Goal: Answer question/provide support

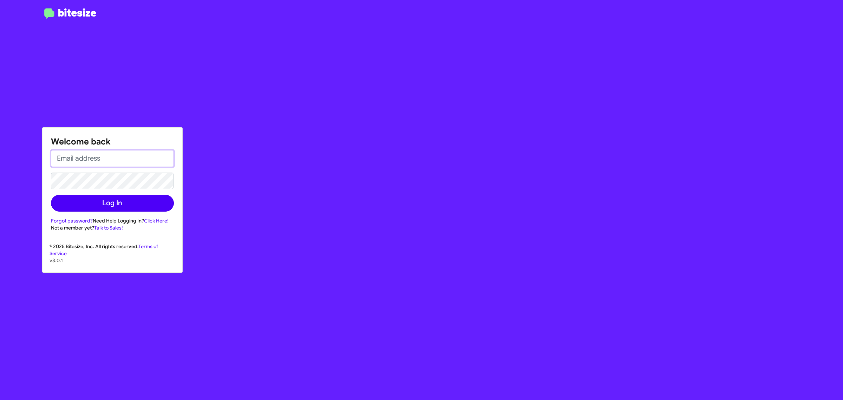
type input "[EMAIL_ADDRESS][DOMAIN_NAME]"
click at [108, 196] on button "Log In" at bounding box center [112, 203] width 123 height 17
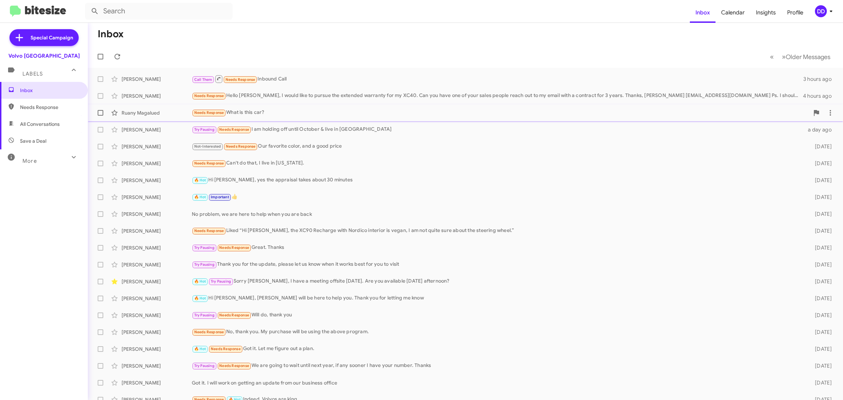
click at [404, 112] on div "Needs Response What is this car?" at bounding box center [501, 113] width 618 height 8
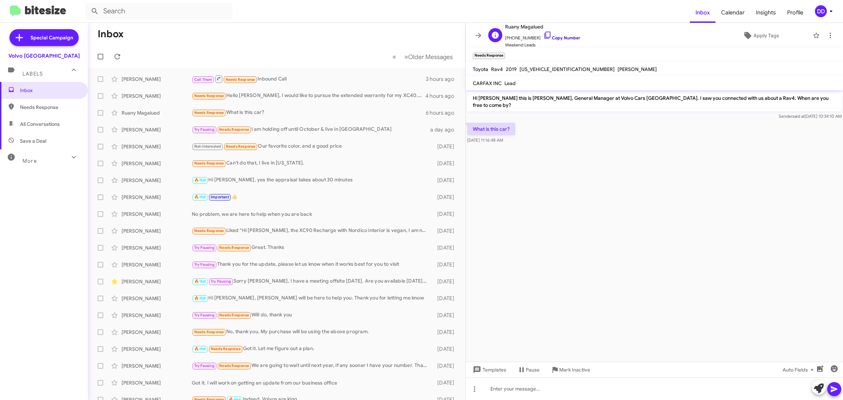
click at [555, 38] on link "Copy Number" at bounding box center [561, 37] width 37 height 5
click at [687, 387] on div at bounding box center [654, 388] width 377 height 22
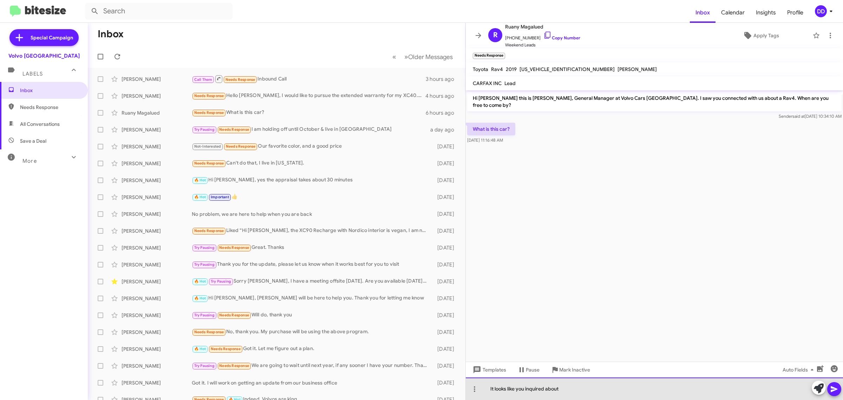
click at [601, 385] on div "It looks like you inquired about" at bounding box center [654, 388] width 377 height 22
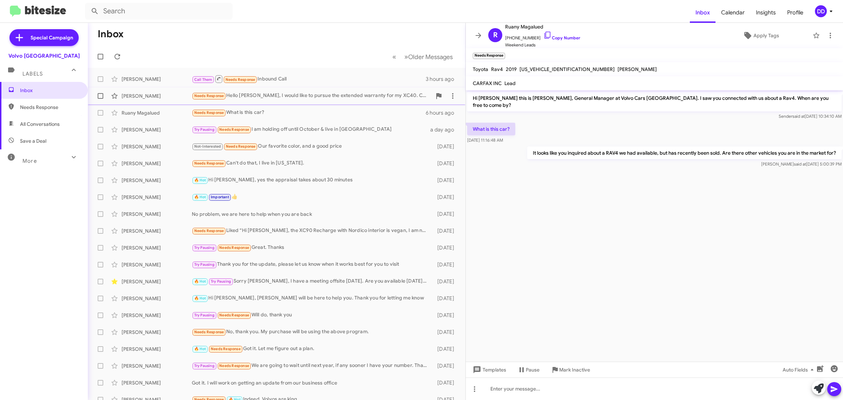
click at [320, 97] on div "Needs Response Hello [PERSON_NAME], I would like to pursue the extended warrant…" at bounding box center [312, 96] width 240 height 8
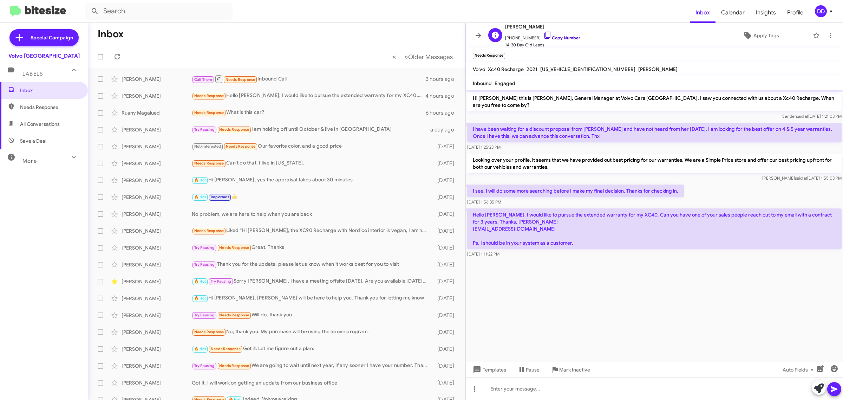
click at [566, 37] on link "Copy Number" at bounding box center [561, 37] width 37 height 5
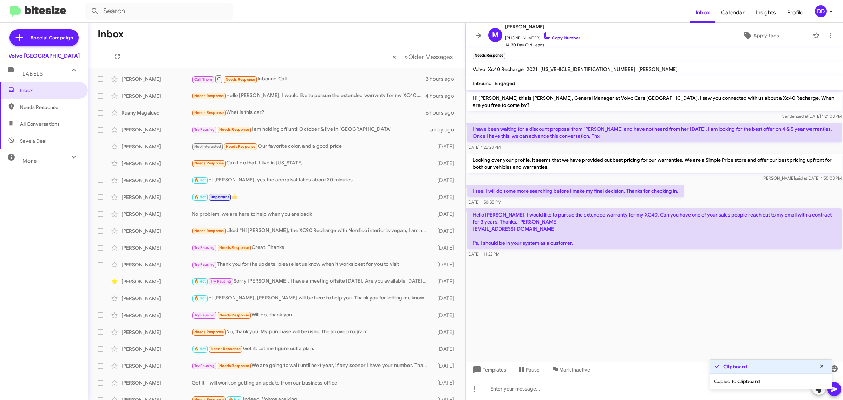
click at [628, 393] on div at bounding box center [654, 388] width 377 height 22
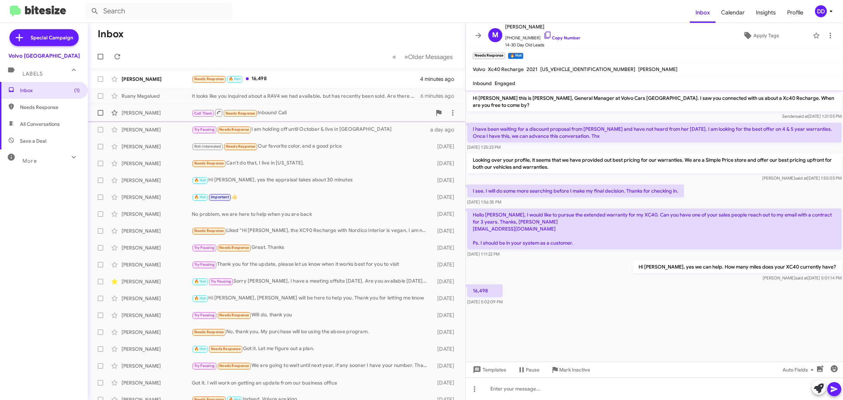
click at [325, 107] on div "[PERSON_NAME] Call Them Needs Response Inbound Call 3 hours ago" at bounding box center [276, 113] width 366 height 14
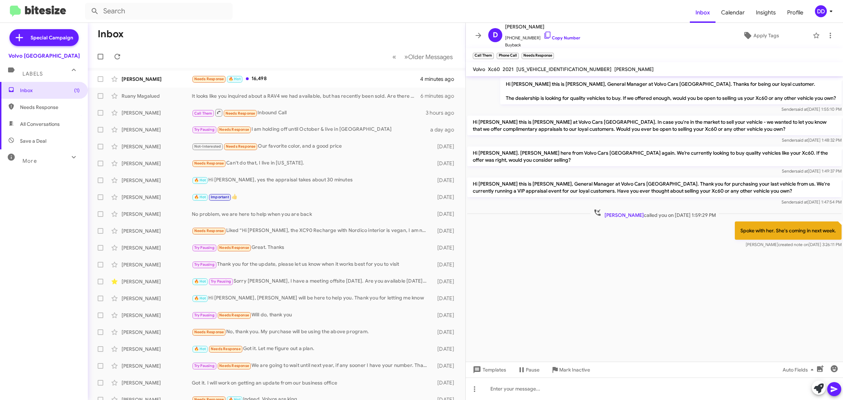
drag, startPoint x: 839, startPoint y: 230, endPoint x: 781, endPoint y: 231, distance: 58.3
click at [781, 231] on p "Spoke with her. She's coming in next week." at bounding box center [788, 230] width 107 height 18
click at [474, 390] on icon at bounding box center [474, 389] width 8 height 8
click at [592, 301] on div at bounding box center [421, 200] width 843 height 400
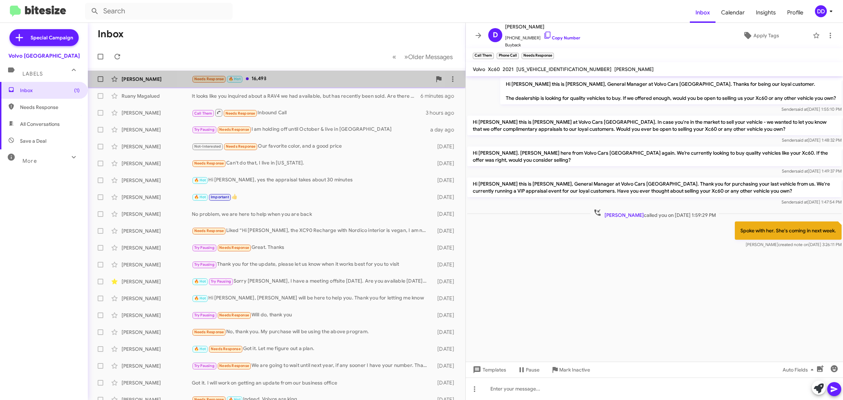
click at [300, 76] on div "Needs Response 🔥 Hot 16,498" at bounding box center [312, 79] width 240 height 8
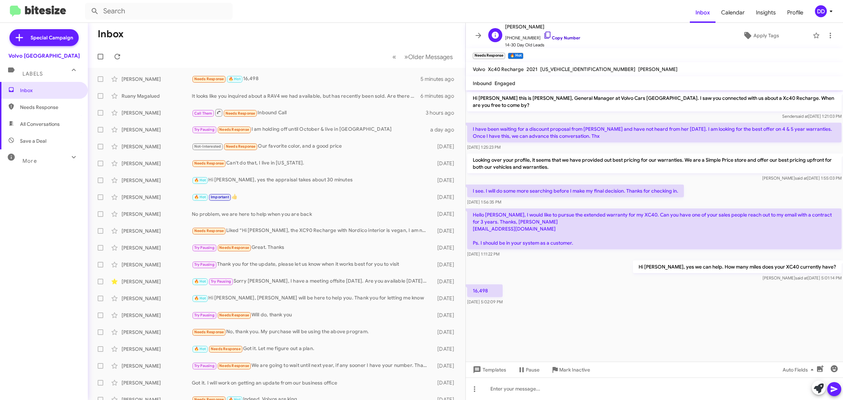
click at [560, 38] on link "Copy Number" at bounding box center [561, 37] width 37 height 5
